Goal: Find specific page/section: Find specific page/section

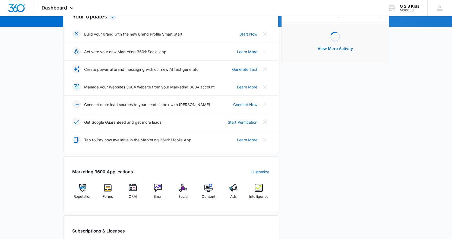
scroll to position [81, 0]
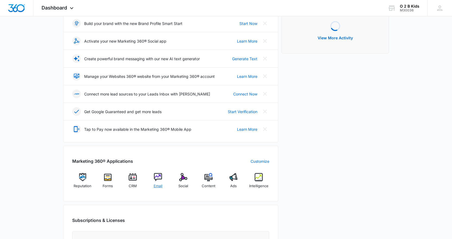
click at [154, 175] on div "Email" at bounding box center [158, 183] width 21 height 20
